Goal: Information Seeking & Learning: Learn about a topic

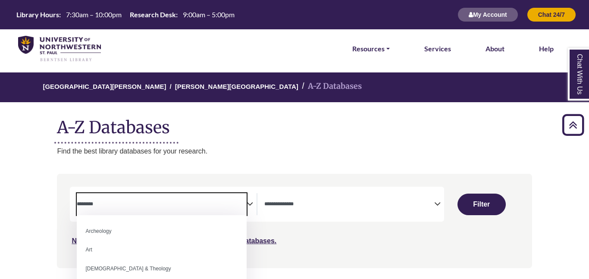
select select "Database Subject Filter"
select select "Database Types Filter"
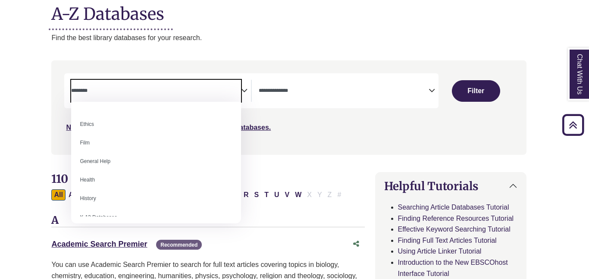
scroll to position [330, 0]
select select "*****"
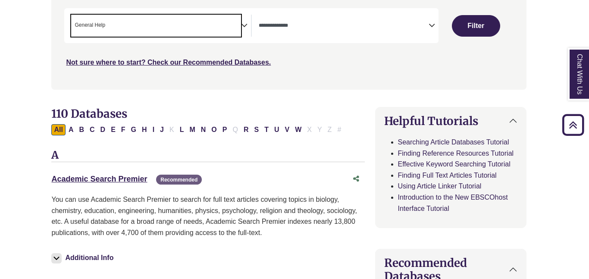
scroll to position [180, 6]
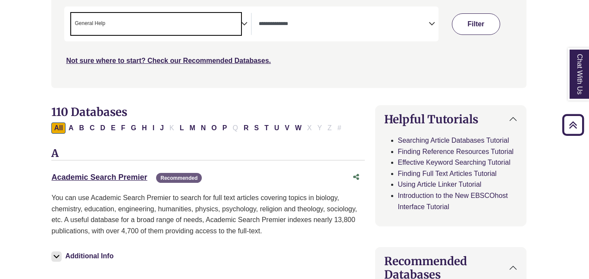
click at [465, 24] on button "Filter" at bounding box center [476, 24] width 48 height 22
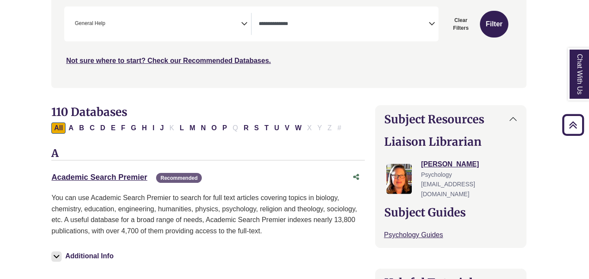
select select "Database Types Filter"
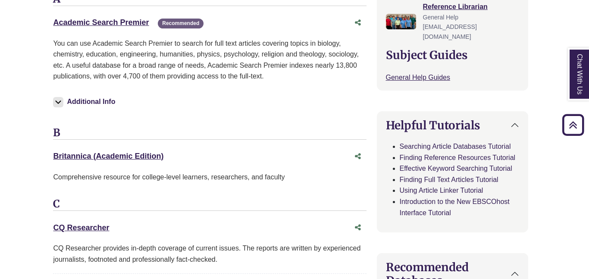
scroll to position [338, 4]
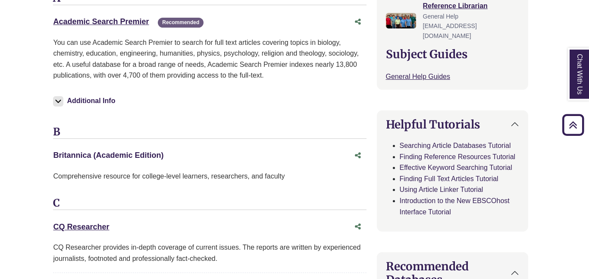
click at [120, 157] on link "Britannica (Academic Edition) This link opens in a new window" at bounding box center [108, 155] width 110 height 9
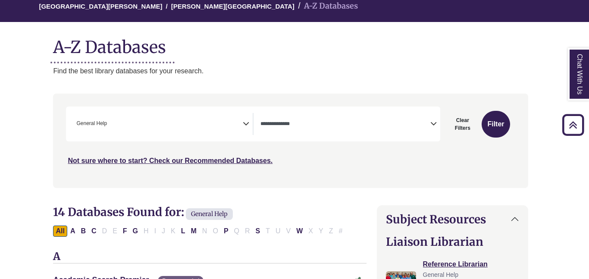
scroll to position [0, 4]
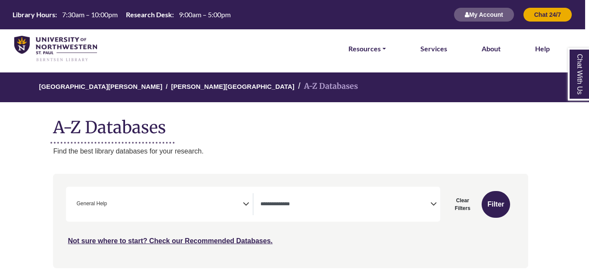
click at [243, 205] on icon "Search filters" at bounding box center [246, 202] width 6 height 13
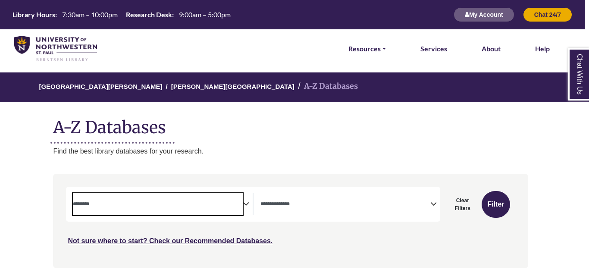
click at [245, 203] on icon "Search filters" at bounding box center [246, 202] width 6 height 13
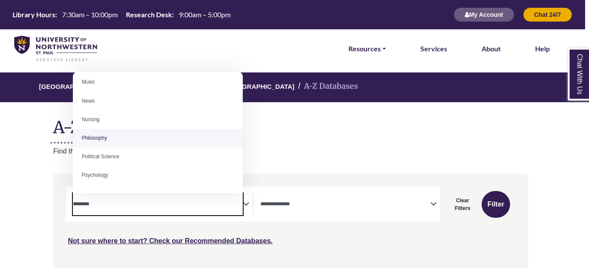
scroll to position [603, 0]
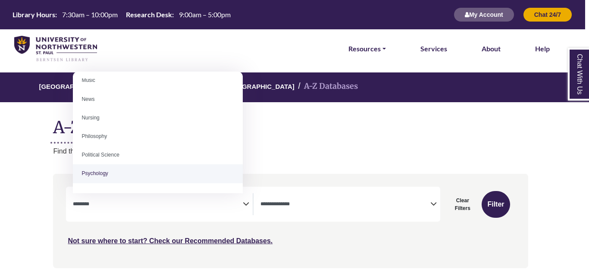
select select "*****"
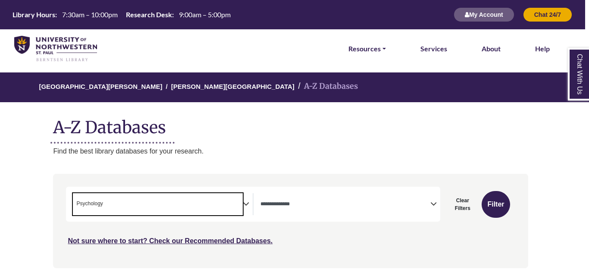
click at [246, 202] on icon "Search filters" at bounding box center [246, 202] width 6 height 13
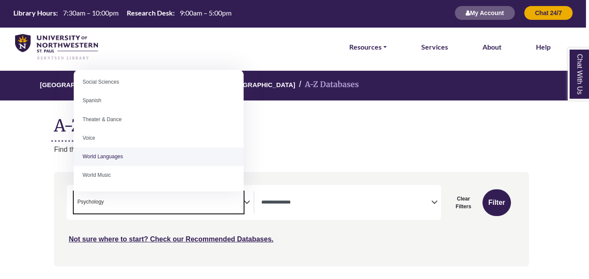
scroll to position [0, 3]
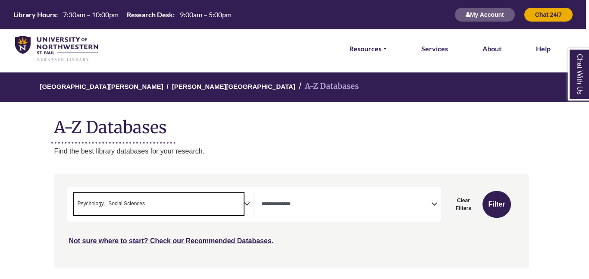
click at [248, 204] on icon "Search filters" at bounding box center [246, 202] width 6 height 13
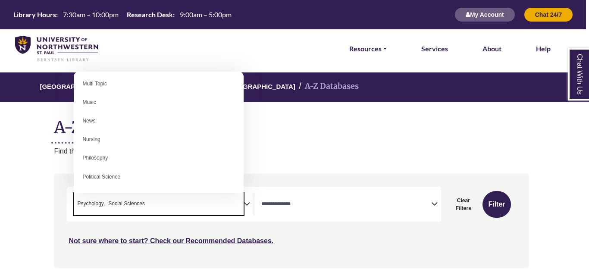
scroll to position [616, 0]
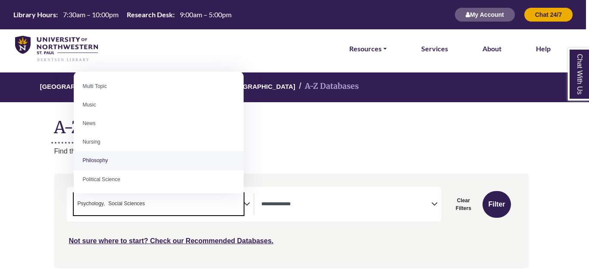
click at [318, 175] on nav "**********" at bounding box center [291, 221] width 474 height 94
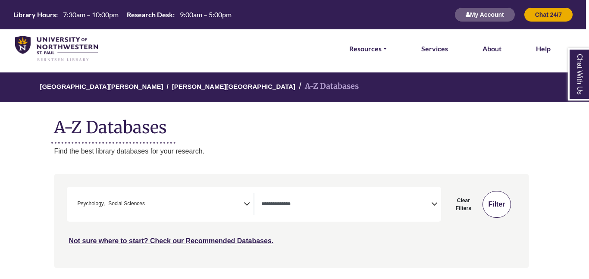
click at [493, 203] on button "Filter" at bounding box center [496, 204] width 28 height 27
select select "Database Types Filter"
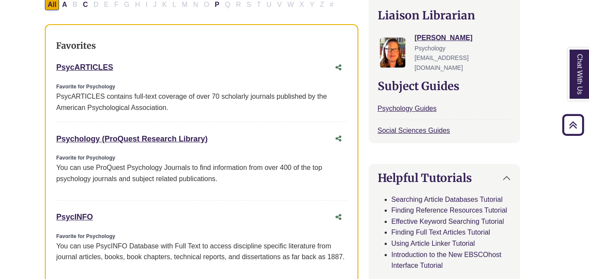
scroll to position [306, 12]
click at [74, 218] on link "PsycINFO This link opens in a new window" at bounding box center [74, 216] width 37 height 9
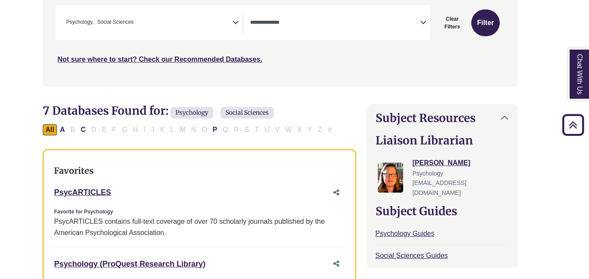
scroll to position [179, 14]
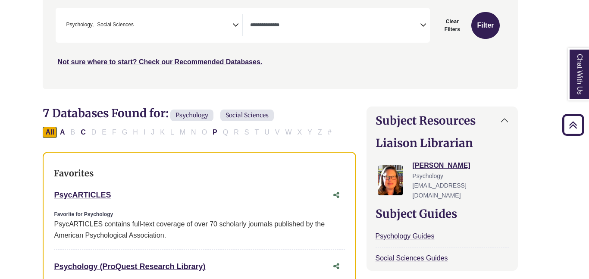
click at [422, 28] on icon "Search filters" at bounding box center [423, 23] width 6 height 13
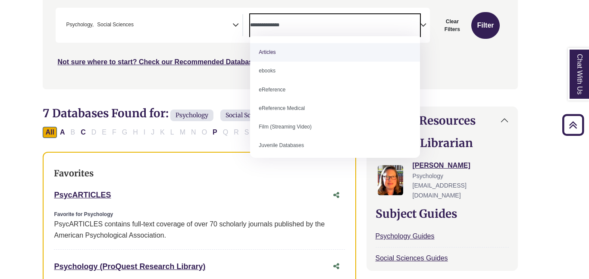
click at [421, 25] on icon "Search filters" at bounding box center [423, 23] width 6 height 13
click at [438, 72] on div "Search filters" at bounding box center [280, 41] width 464 height 87
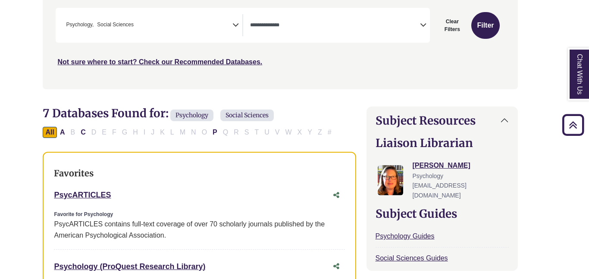
click at [201, 114] on span "Psychology" at bounding box center [191, 115] width 43 height 12
click at [229, 113] on span "Social Sciences" at bounding box center [246, 115] width 53 height 12
click at [237, 26] on icon "Search filters" at bounding box center [235, 23] width 6 height 13
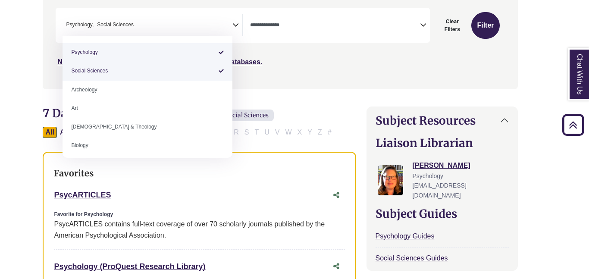
drag, startPoint x: 154, startPoint y: 73, endPoint x: 227, endPoint y: 45, distance: 78.0
select select "******"
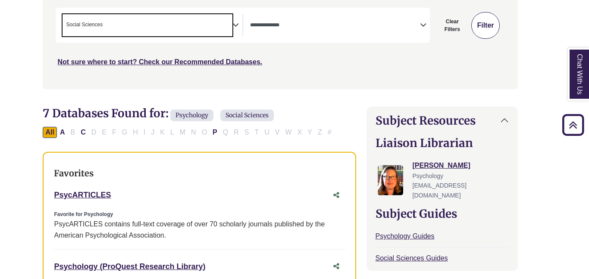
click at [488, 23] on button "Filter" at bounding box center [485, 25] width 28 height 27
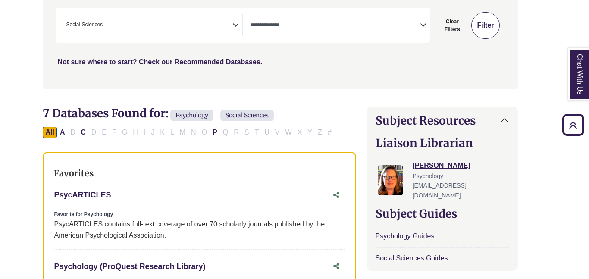
select select "Database Types Filter"
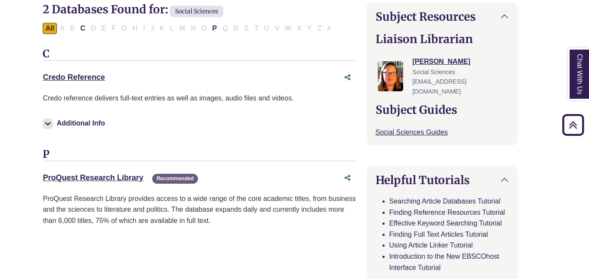
scroll to position [0, 14]
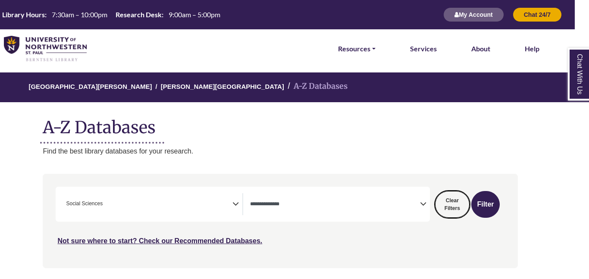
click at [449, 204] on button "Clear Filters" at bounding box center [452, 204] width 34 height 27
select select "Database Subject Filter"
select select "Database Types Filter"
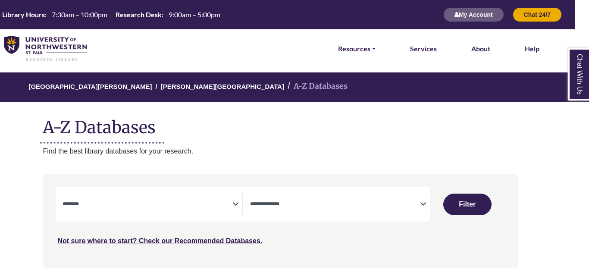
select select "Database Subject Filter"
select select "Database Types Filter"
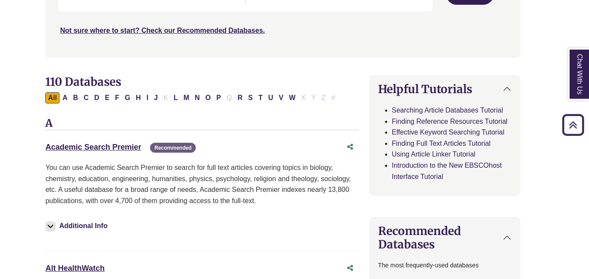
scroll to position [214, 12]
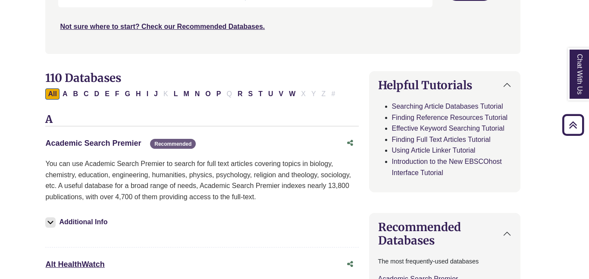
click at [120, 143] on link "Academic Search Premier This link opens in a new window" at bounding box center [93, 143] width 96 height 9
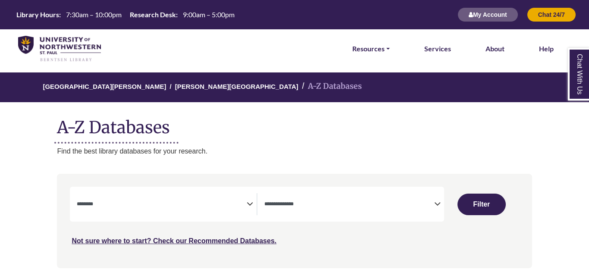
select select "Database Subject Filter"
select select "Database Types Filter"
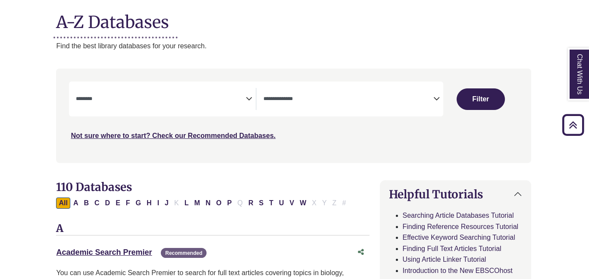
scroll to position [106, 1]
